Goal: Transaction & Acquisition: Purchase product/service

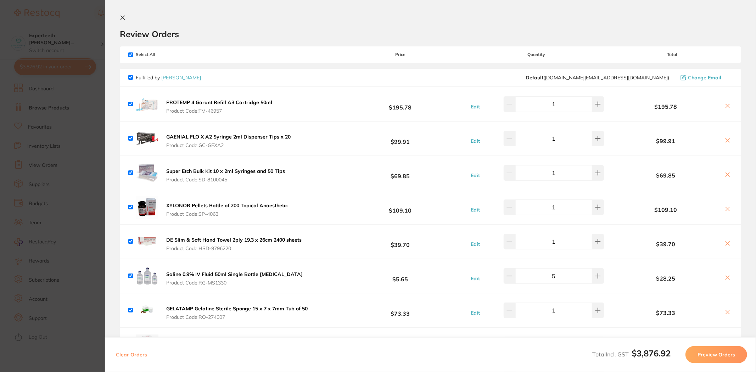
click at [45, 103] on section "Update RRP Set your pre negotiated price for this item. Item Agreed RRP (excl. …" at bounding box center [378, 186] width 756 height 372
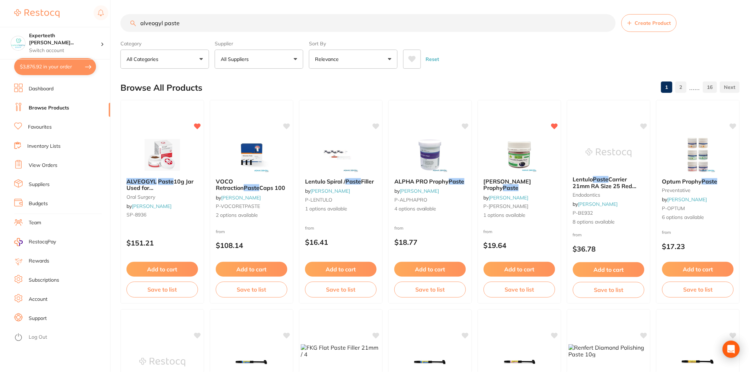
drag, startPoint x: 209, startPoint y: 24, endPoint x: 46, endPoint y: 18, distance: 163.1
click at [47, 20] on div "$3,876.92 Experteeth [PERSON_NAME]... Switch account Experteeth Eastwood West $…" at bounding box center [377, 186] width 754 height 372
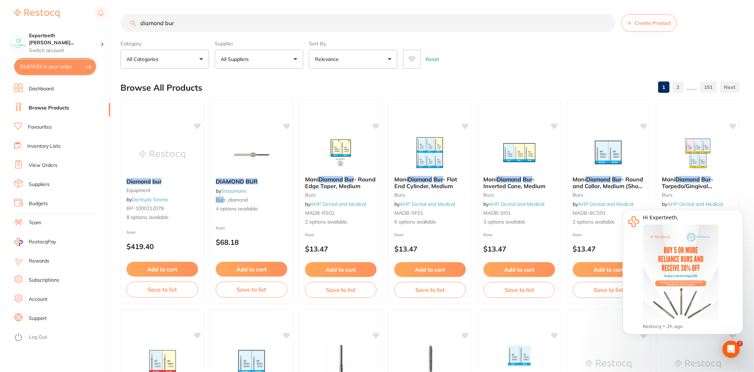
click at [272, 60] on button "All Suppliers" at bounding box center [259, 59] width 89 height 19
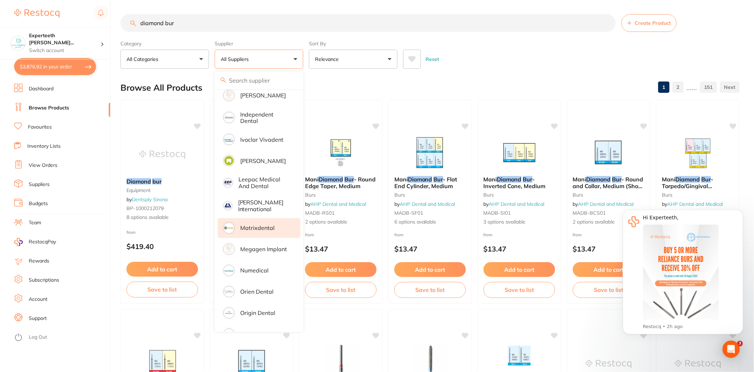
scroll to position [412, 0]
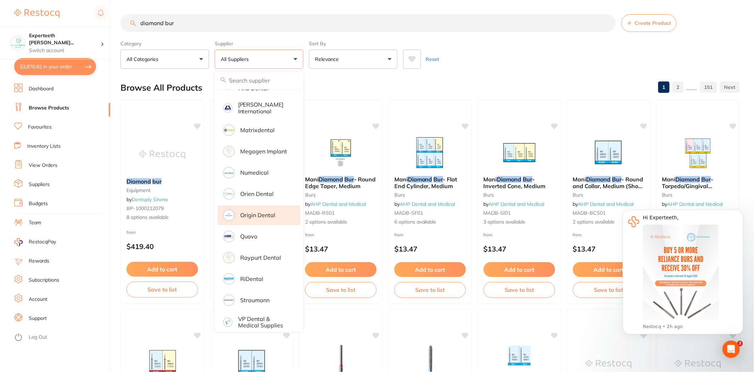
click at [261, 212] on p "Origin Dental" at bounding box center [257, 215] width 35 height 6
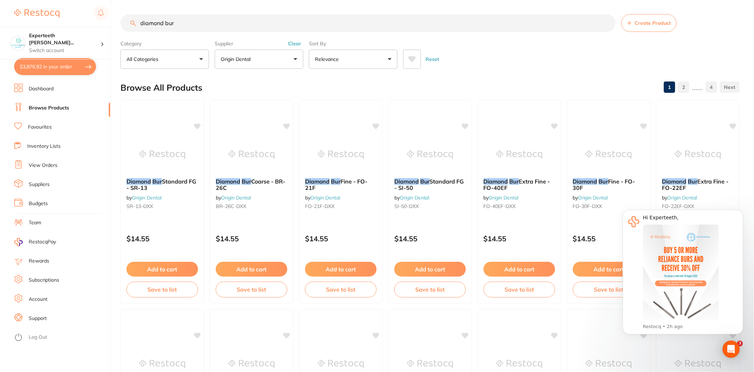
scroll to position [0, 0]
click at [741, 209] on button "Dismiss notification" at bounding box center [740, 211] width 9 height 9
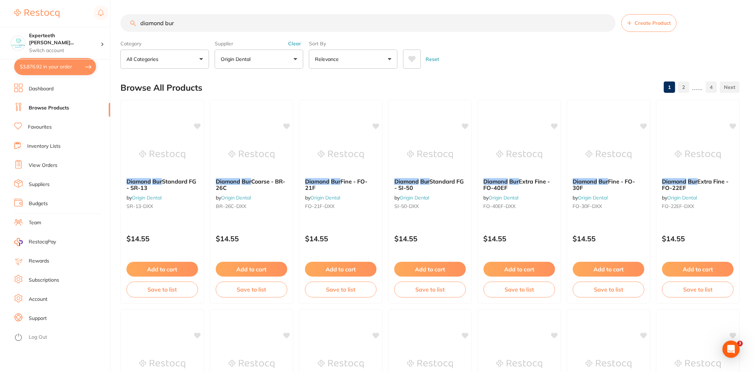
click at [199, 27] on input "diamond bur" at bounding box center [367, 23] width 495 height 18
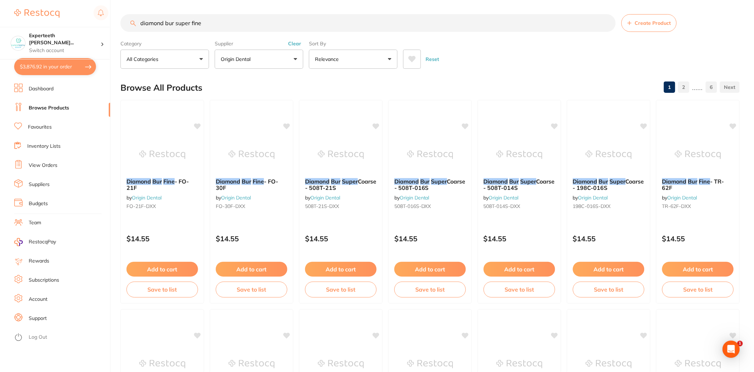
drag, startPoint x: 229, startPoint y: 27, endPoint x: 174, endPoint y: 23, distance: 55.4
click at [174, 23] on input "diamond bur super fine" at bounding box center [367, 23] width 495 height 18
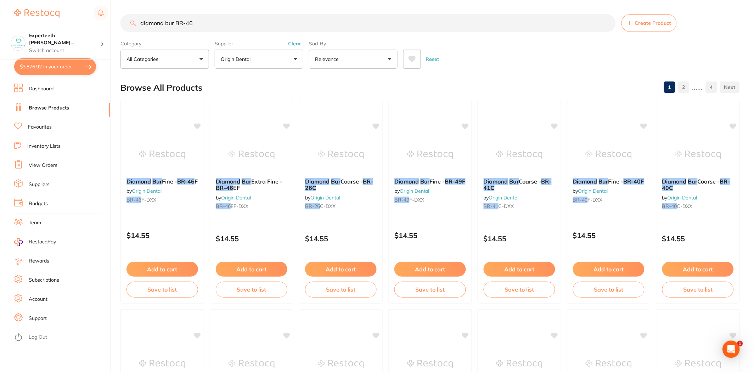
drag, startPoint x: 174, startPoint y: 24, endPoint x: 0, endPoint y: 26, distance: 174.3
click at [0, 39] on div "$3,876.92 Experteeth [PERSON_NAME]... Switch account Experteeth [GEOGRAPHIC_DAT…" at bounding box center [377, 186] width 754 height 372
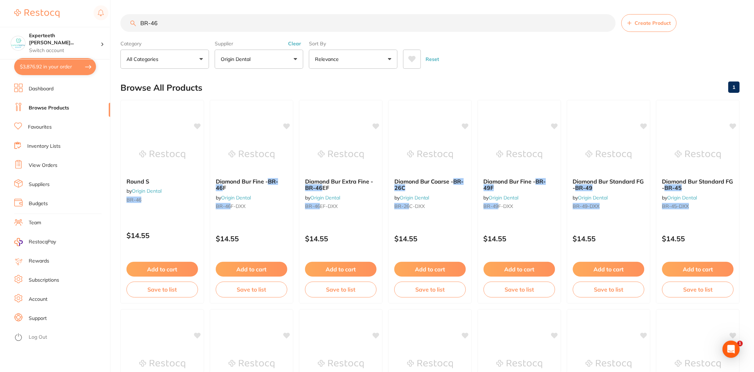
type input "BR-46"
drag, startPoint x: 171, startPoint y: 28, endPoint x: 48, endPoint y: 25, distance: 122.6
click at [48, 25] on div "$3,876.92 Experteeth [PERSON_NAME]... Switch account Experteeth [GEOGRAPHIC_DAT…" at bounding box center [377, 186] width 754 height 372
click at [161, 271] on button "Add to cart" at bounding box center [162, 270] width 72 height 15
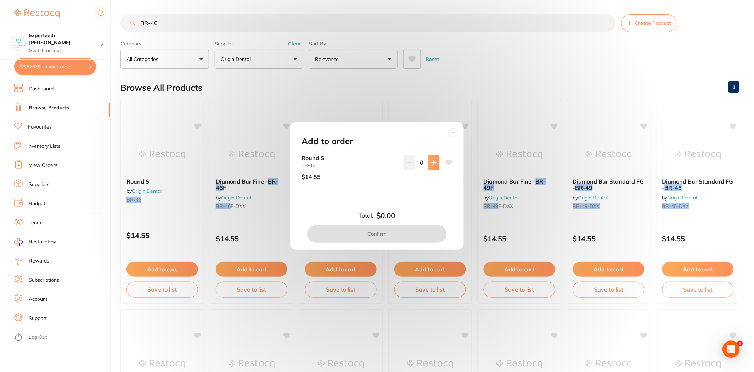
click at [433, 162] on icon at bounding box center [434, 163] width 5 height 5
type input "1"
click at [407, 239] on button "Confirm" at bounding box center [377, 233] width 140 height 17
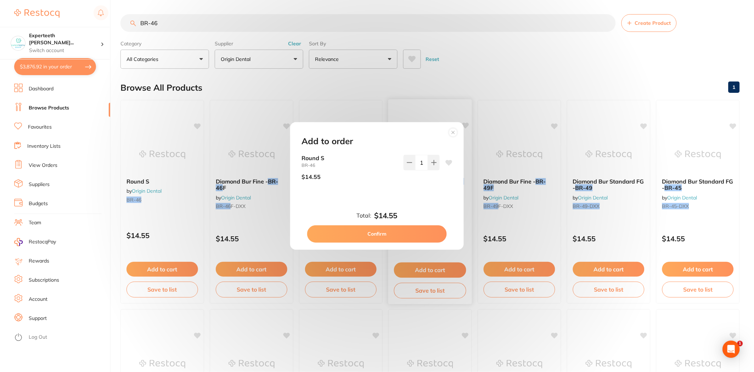
checkbox input "false"
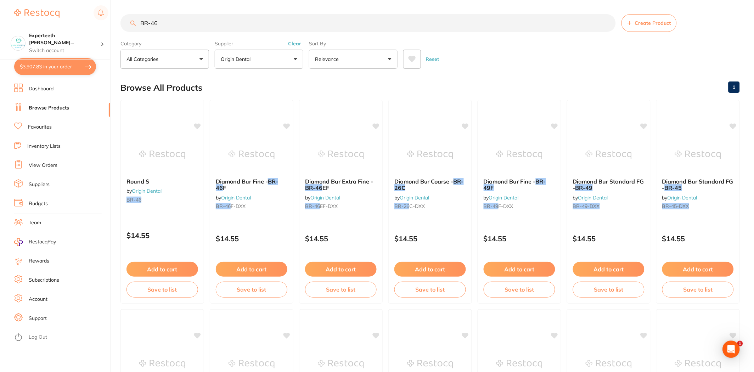
click at [185, 20] on input "BR-46" at bounding box center [367, 23] width 495 height 18
type input "BR-23"
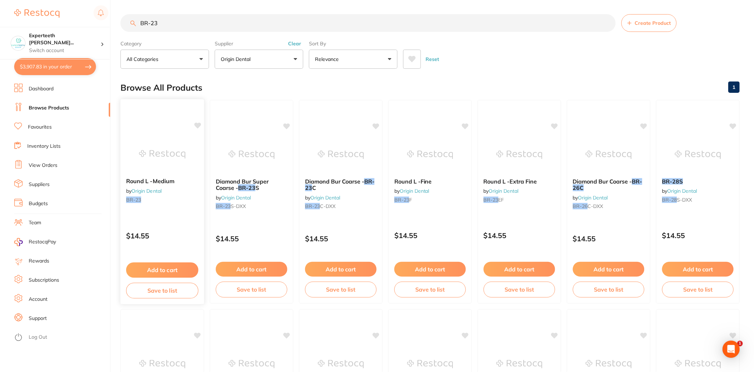
click at [181, 267] on button "Add to cart" at bounding box center [162, 270] width 72 height 15
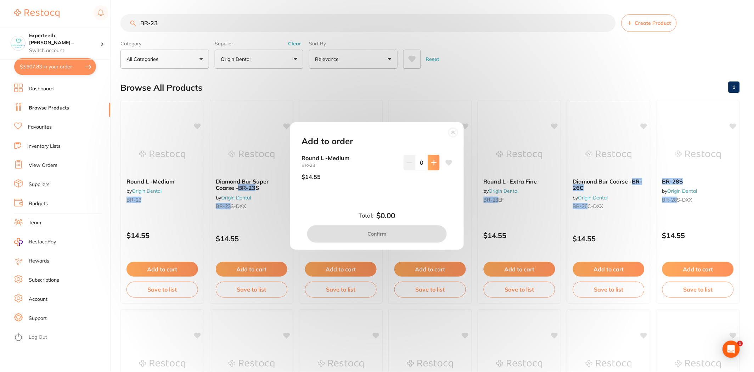
click at [430, 167] on button at bounding box center [434, 163] width 12 height 16
type input "1"
click at [412, 236] on button "Confirm" at bounding box center [377, 233] width 140 height 17
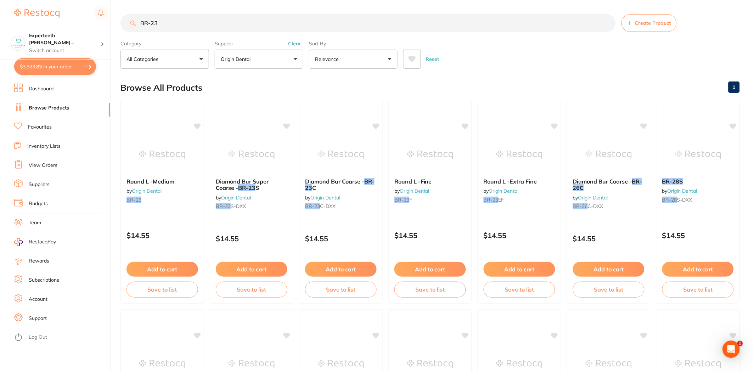
click at [56, 72] on button "$3,923.83 in your order" at bounding box center [55, 66] width 82 height 17
checkbox input "true"
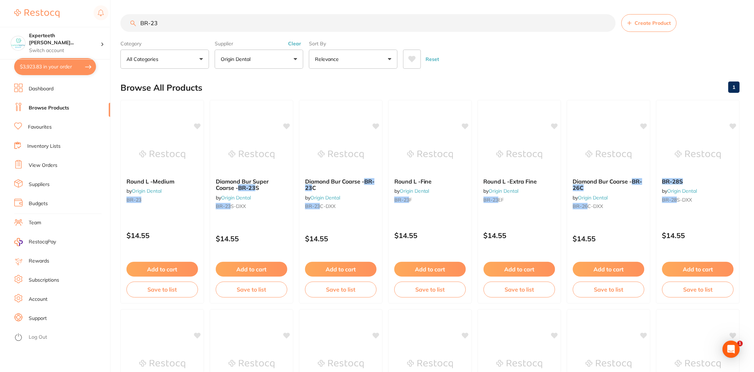
checkbox input "true"
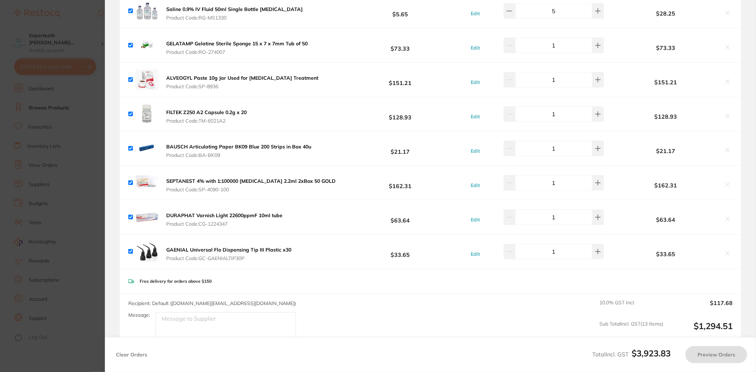
checkbox input "true"
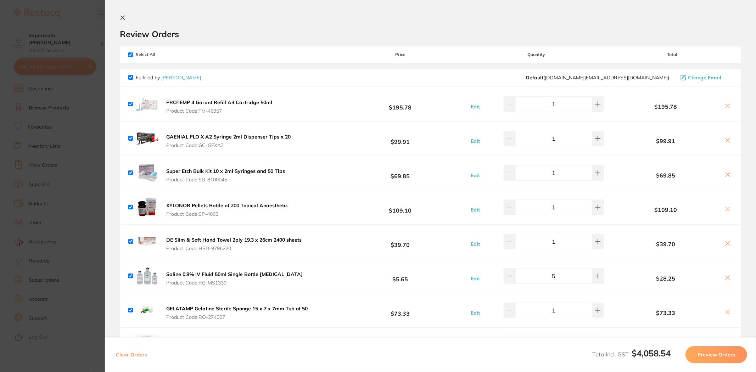
click at [50, 154] on section "Update RRP Set your pre negotiated price for this item. Item Agreed RRP (excl. …" at bounding box center [378, 186] width 756 height 372
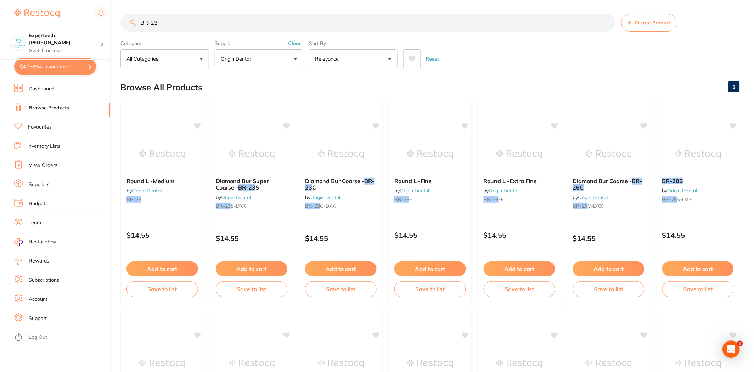
drag, startPoint x: 201, startPoint y: 30, endPoint x: 133, endPoint y: 12, distance: 70.5
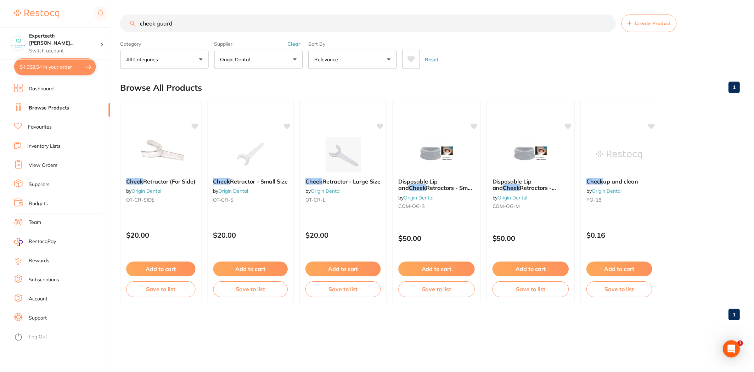
scroll to position [0, 0]
click at [188, 28] on input "cheek guard" at bounding box center [368, 23] width 497 height 18
type input "c"
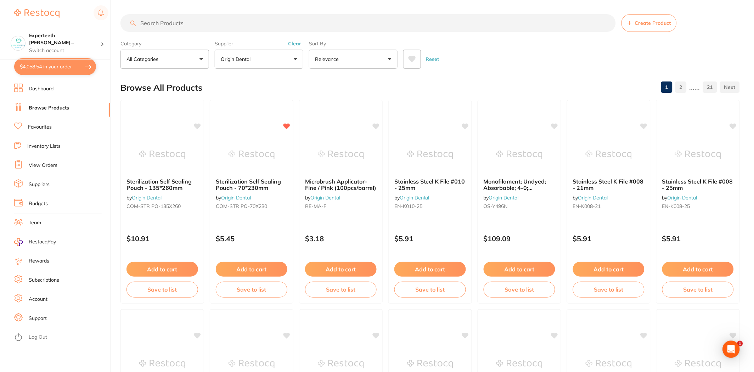
click at [40, 66] on button "$4,058.54 in your order" at bounding box center [55, 66] width 82 height 17
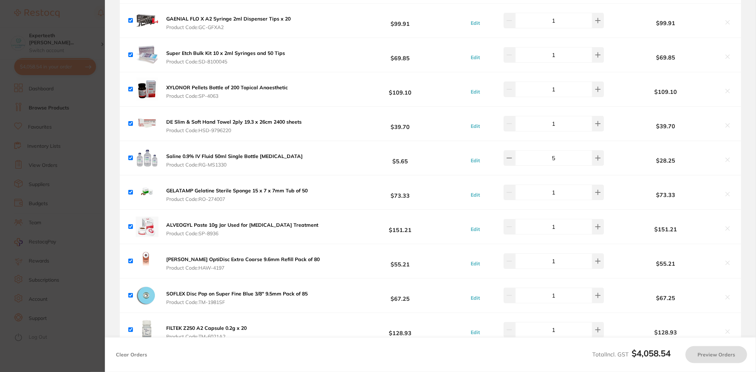
checkbox input "true"
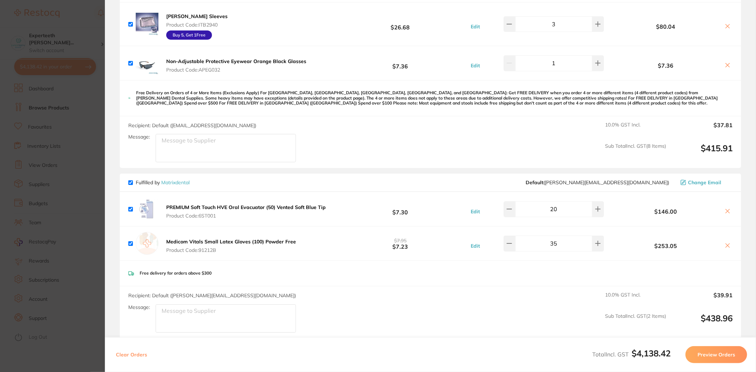
scroll to position [1065, 0]
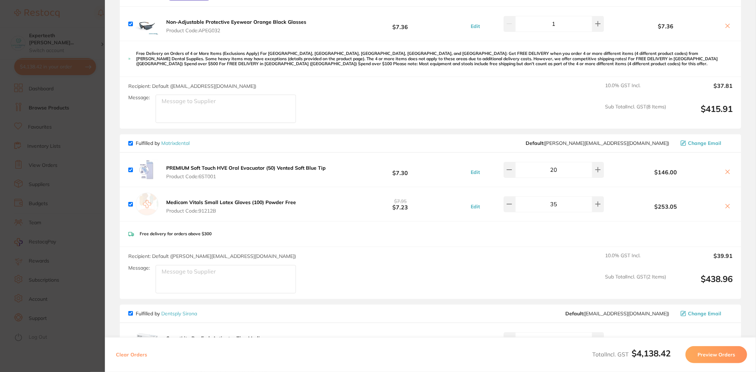
click at [726, 204] on icon at bounding box center [728, 206] width 6 height 6
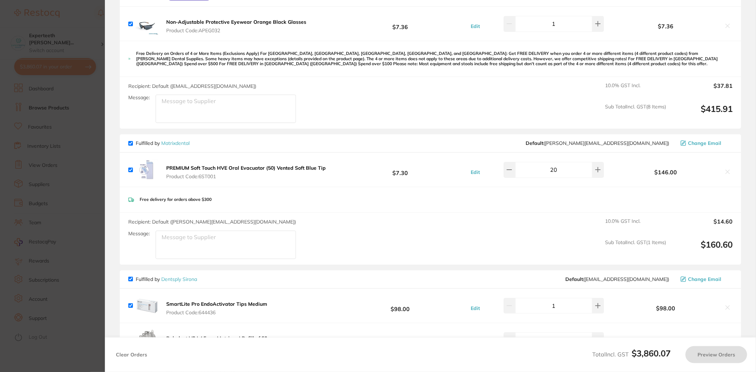
checkbox input "true"
